Goal: Transaction & Acquisition: Purchase product/service

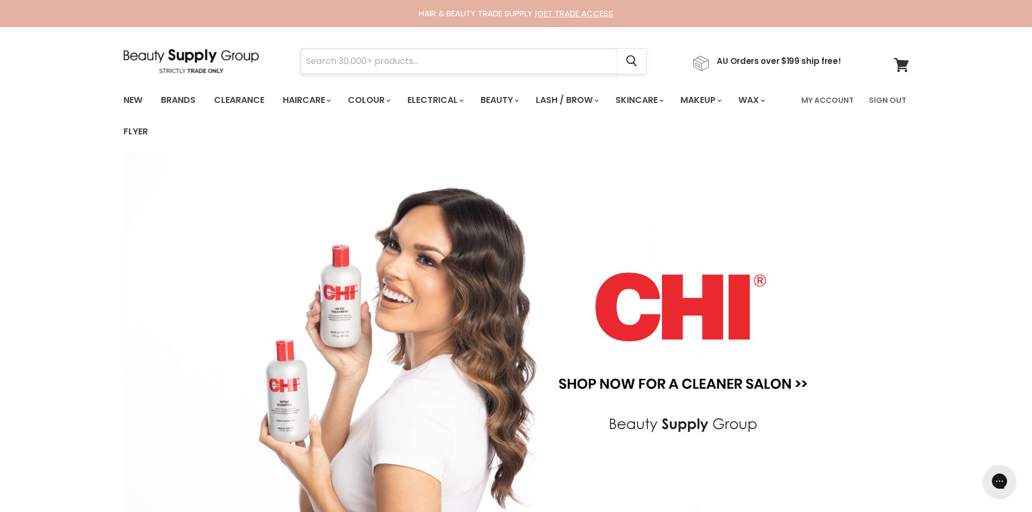
click at [428, 61] on input "Search" at bounding box center [459, 61] width 317 height 25
type input "cape"
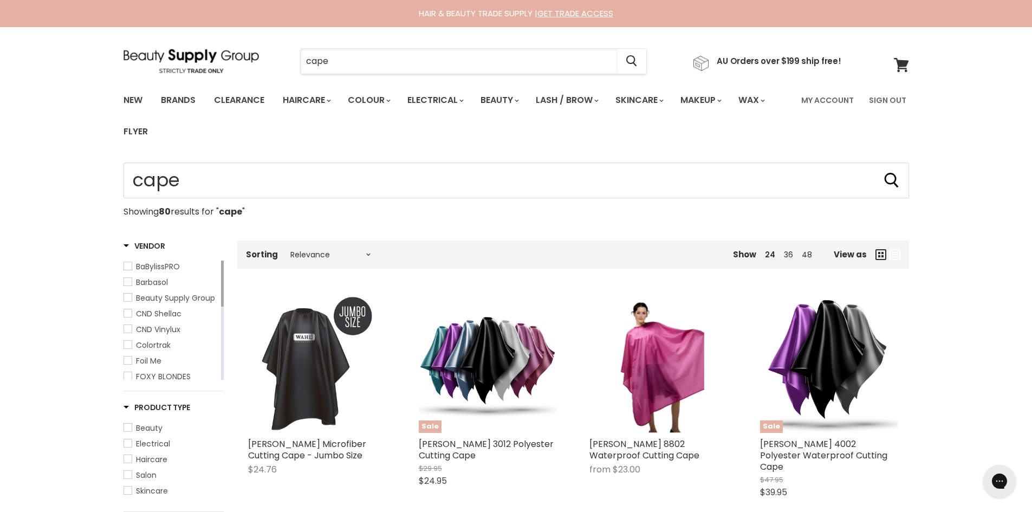
drag, startPoint x: 357, startPoint y: 54, endPoint x: 295, endPoint y: 61, distance: 62.6
click at [295, 61] on div "cape Cancel" at bounding box center [473, 61] width 402 height 25
type input "hi lift"
